Goal: Check status: Check status

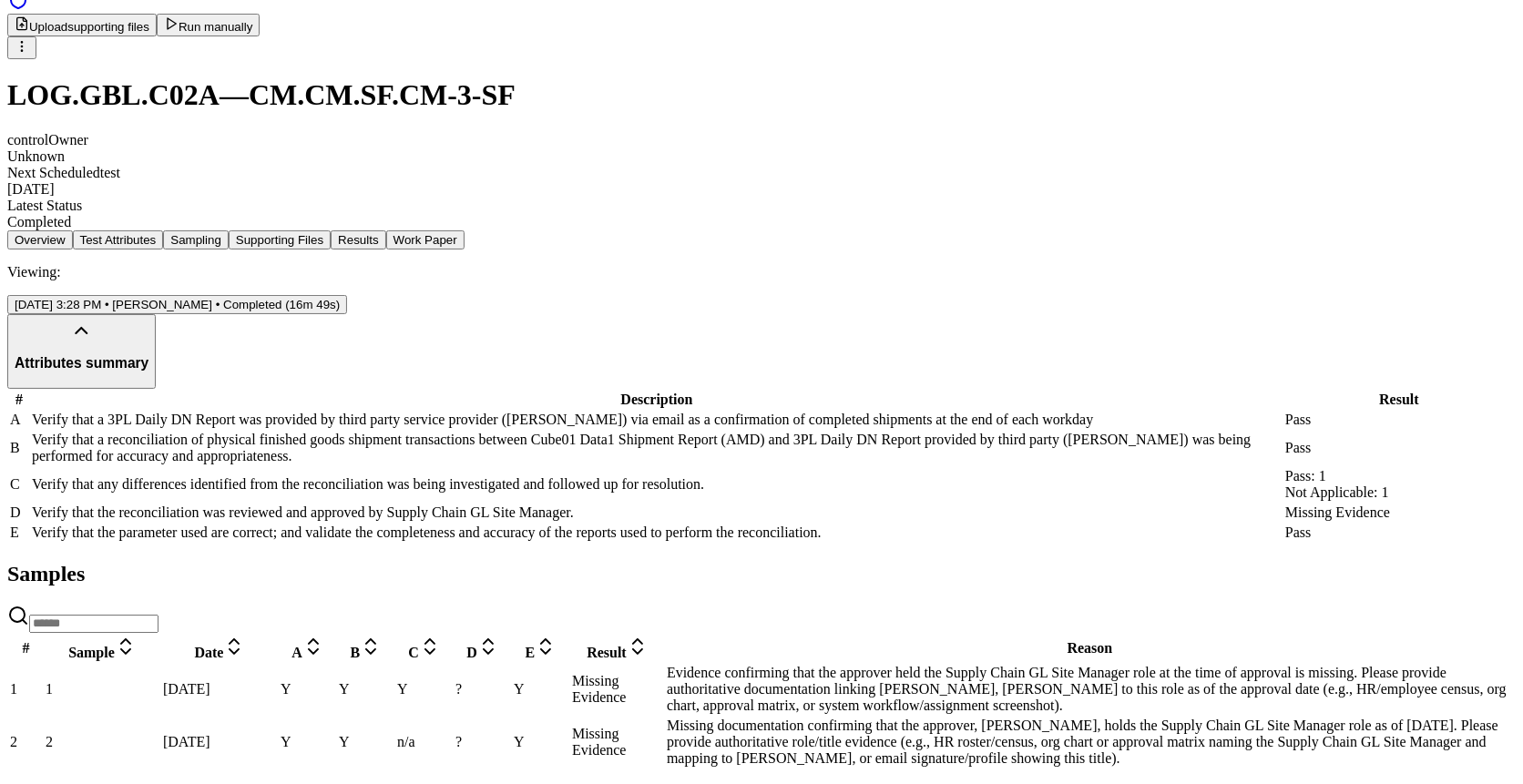
scroll to position [249, 0]
click at [778, 476] on div "Verify that any differences identified from the reconciliation was being invest…" at bounding box center [656, 484] width 1250 height 16
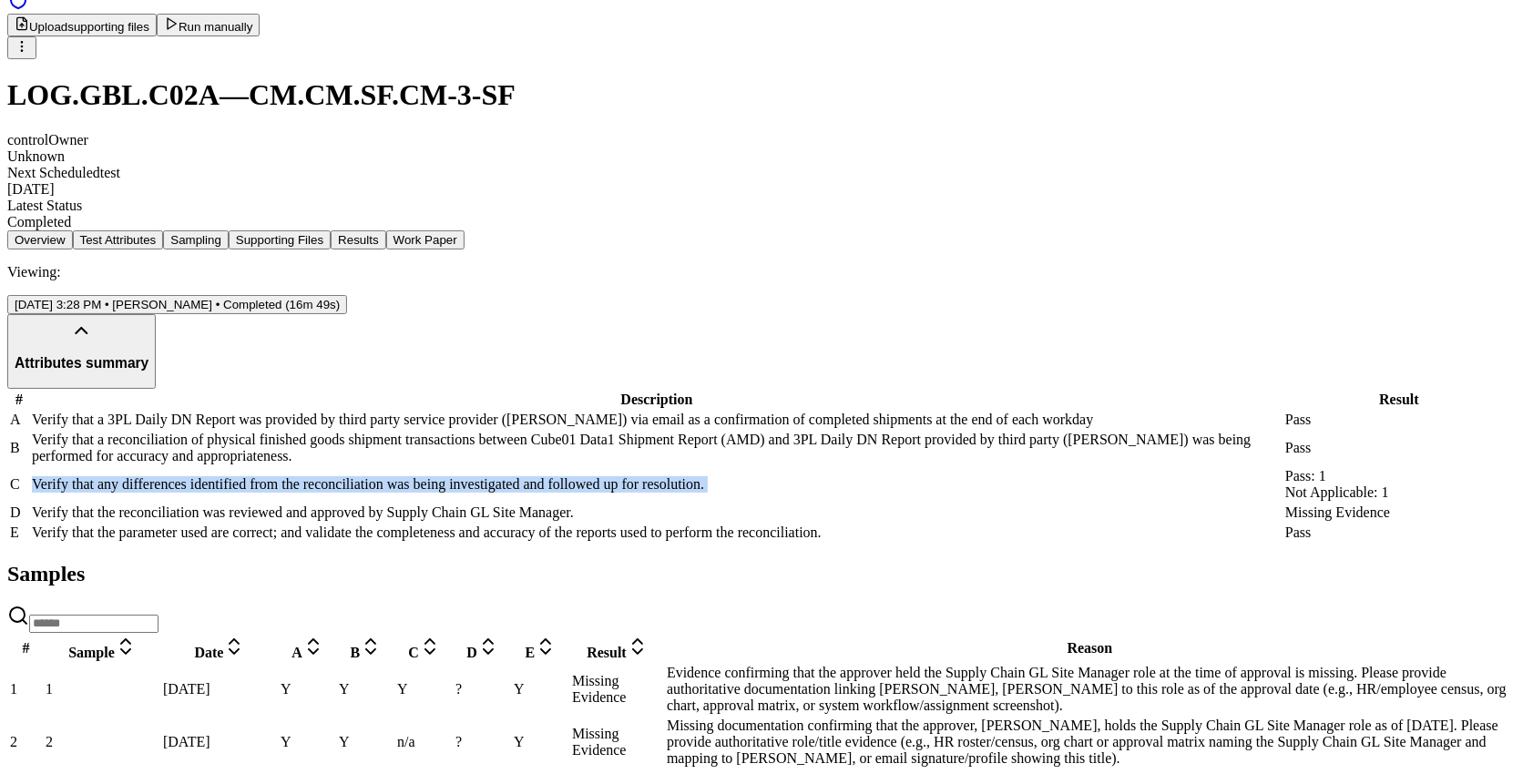
click at [778, 476] on div "Verify that any differences identified from the reconciliation was being invest…" at bounding box center [656, 484] width 1250 height 16
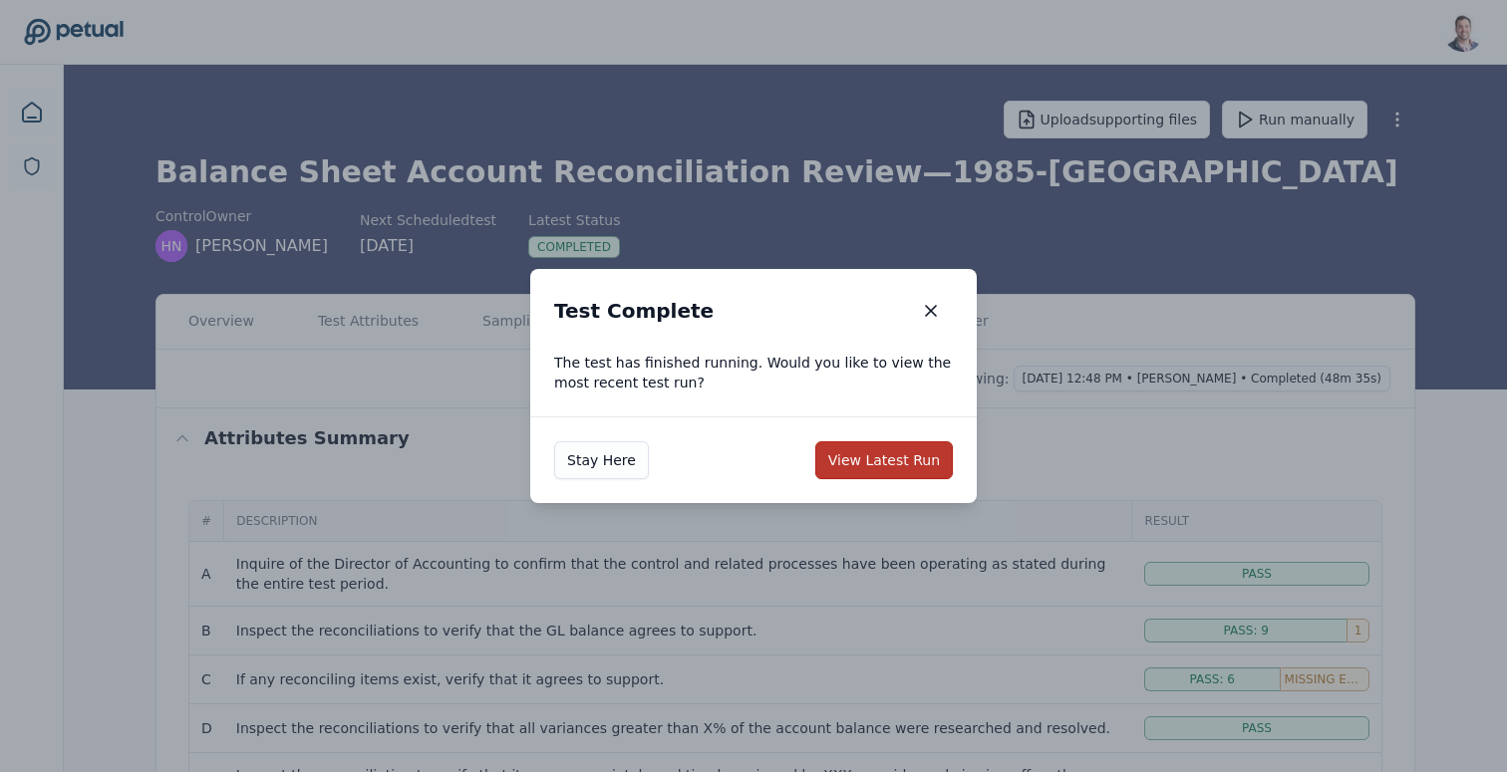
click at [931, 462] on button "View Latest Run" at bounding box center [884, 460] width 138 height 38
